Goal: Browse casually

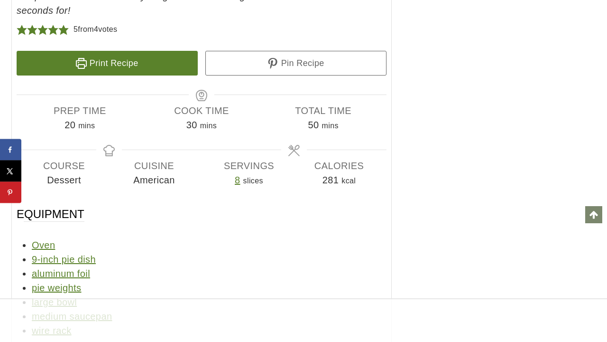
scroll to position [6022, 0]
